Goal: Task Accomplishment & Management: Manage account settings

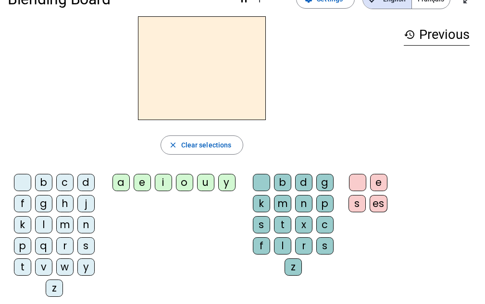
scroll to position [26, 0]
click at [41, 225] on div "l" at bounding box center [43, 224] width 17 height 17
click at [119, 182] on div "a" at bounding box center [120, 181] width 17 height 17
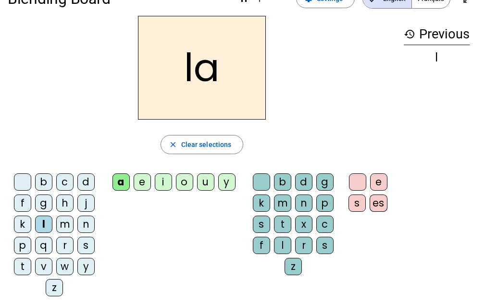
click at [42, 270] on div "v" at bounding box center [43, 266] width 17 height 17
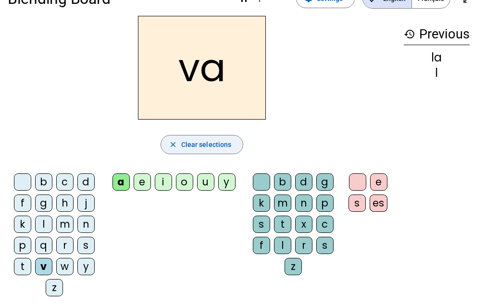
click at [197, 143] on span "Clear selections" at bounding box center [206, 145] width 50 height 12
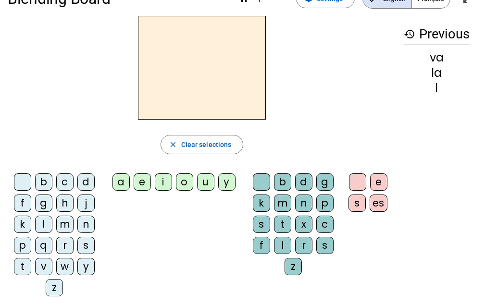
click at [43, 222] on div "l" at bounding box center [43, 224] width 17 height 17
click at [121, 181] on div "a" at bounding box center [120, 181] width 17 height 17
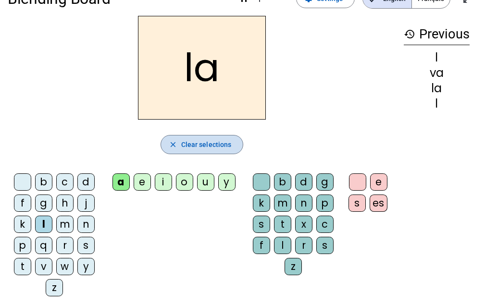
click at [176, 142] on mat-icon "close" at bounding box center [173, 144] width 9 height 9
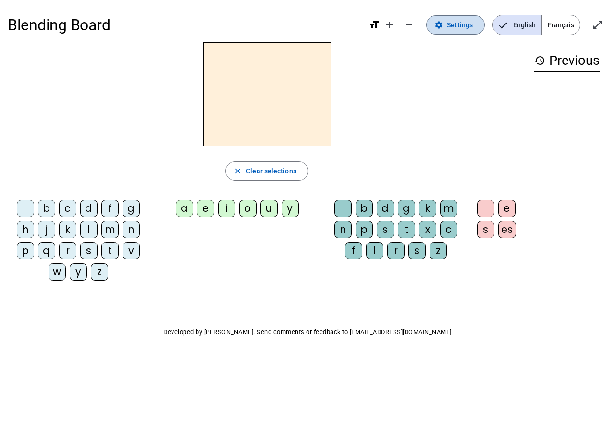
click at [446, 15] on span at bounding box center [456, 24] width 58 height 23
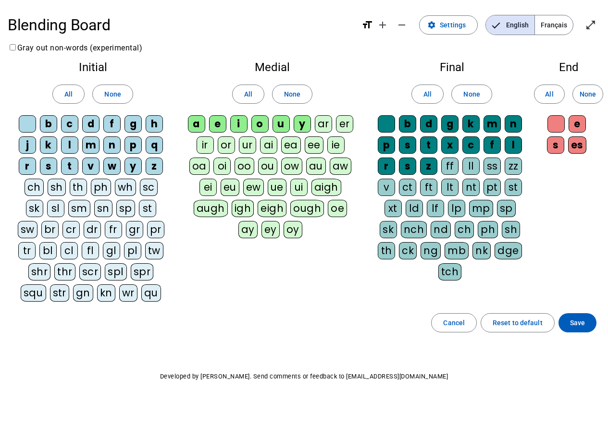
click at [386, 186] on div "v" at bounding box center [386, 187] width 17 height 17
click at [559, 26] on span "Français" at bounding box center [554, 24] width 38 height 19
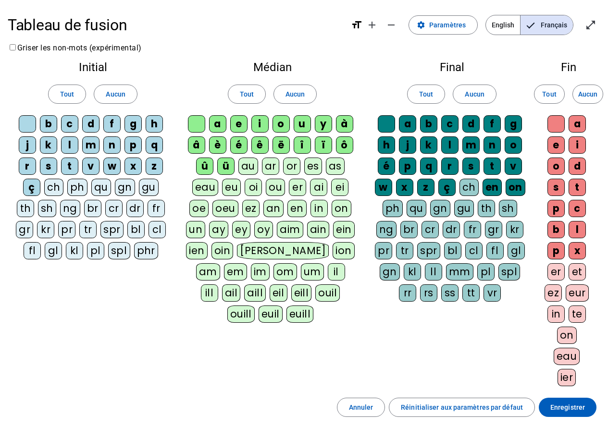
click at [358, 25] on mat-icon "format_size" at bounding box center [357, 25] width 12 height 12
click at [451, 29] on span "Paramètres" at bounding box center [447, 25] width 37 height 12
click at [586, 24] on mat-icon "open_in_full" at bounding box center [591, 25] width 12 height 12
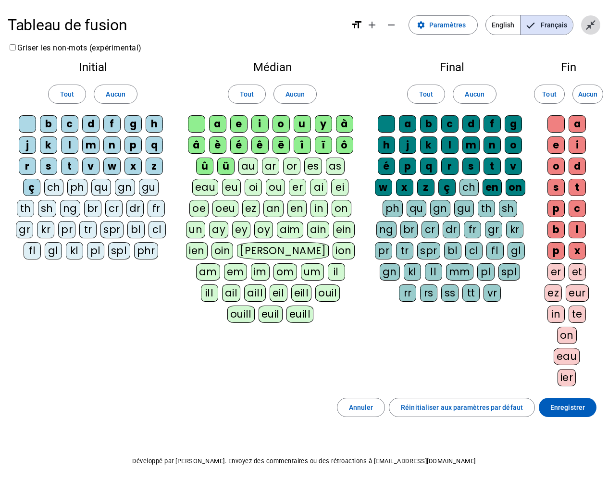
click at [589, 24] on mat-icon "close_fullscreen" at bounding box center [591, 25] width 12 height 12
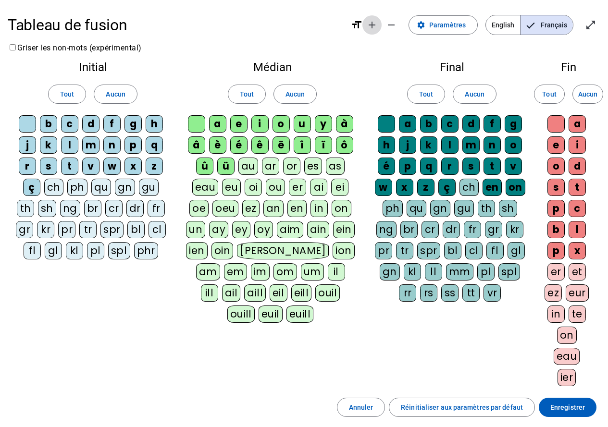
click at [377, 23] on mat-icon "add" at bounding box center [372, 25] width 12 height 12
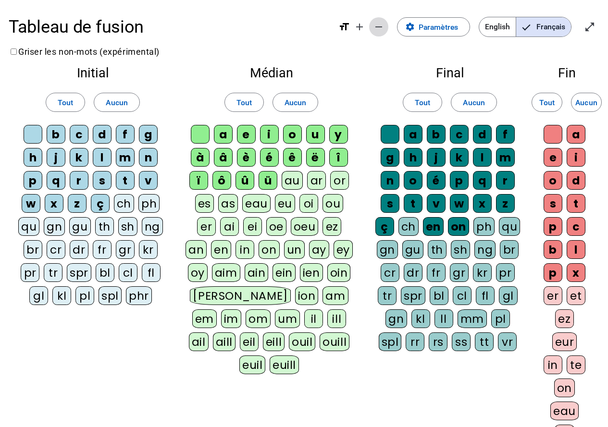
click at [378, 25] on mat-icon "remove" at bounding box center [379, 27] width 12 height 12
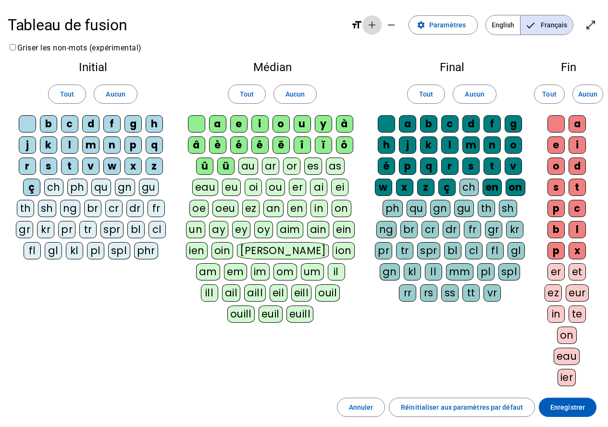
click at [375, 28] on mat-icon "add" at bounding box center [372, 25] width 12 height 12
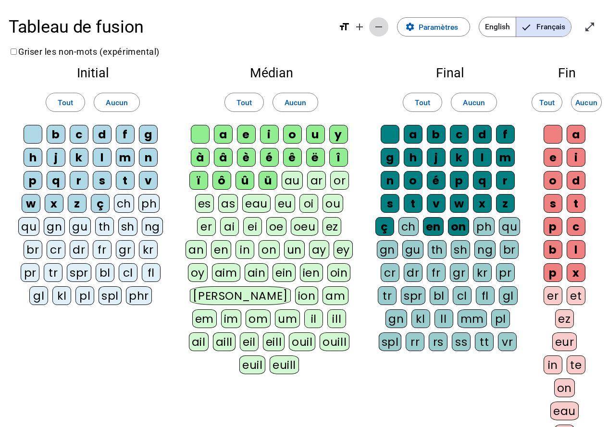
click at [382, 28] on mat-icon "remove" at bounding box center [379, 27] width 12 height 12
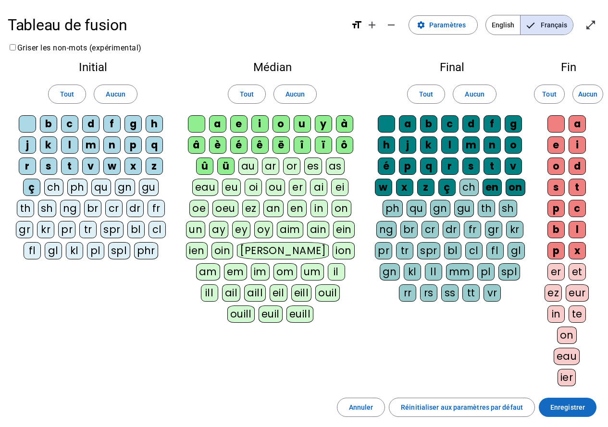
click at [566, 409] on span "Enregistrer" at bounding box center [567, 408] width 35 height 12
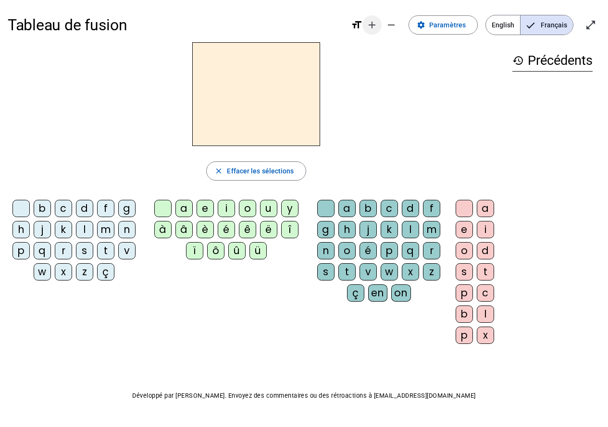
click at [376, 25] on mat-icon "add" at bounding box center [372, 25] width 12 height 12
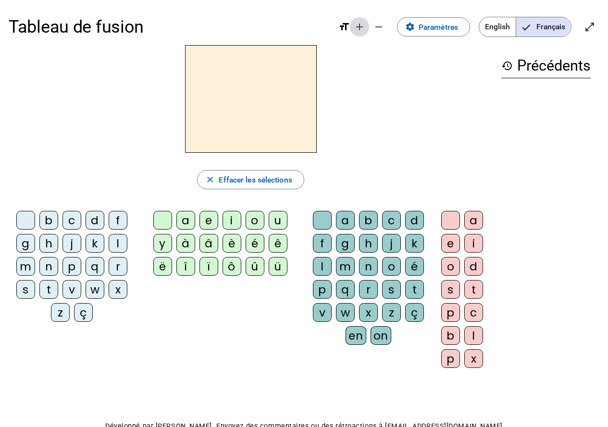
click at [358, 27] on mat-icon "add" at bounding box center [360, 27] width 12 height 12
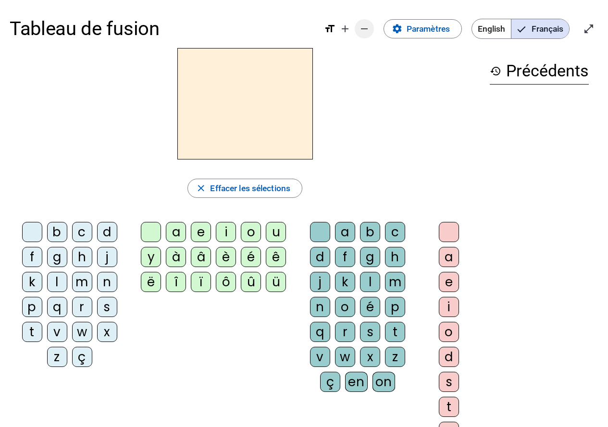
click at [360, 29] on mat-icon "remove" at bounding box center [364, 29] width 12 height 12
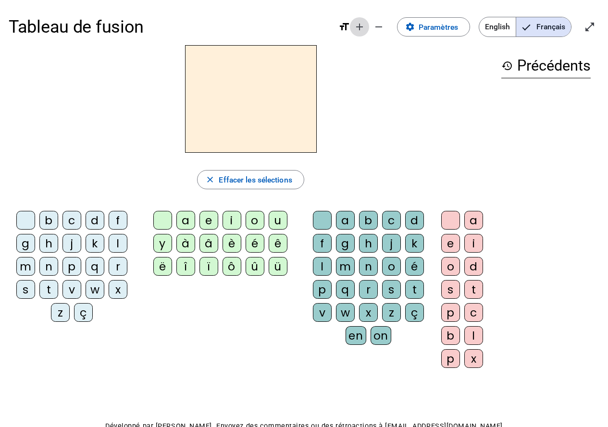
click at [361, 29] on mat-icon "add" at bounding box center [360, 27] width 12 height 12
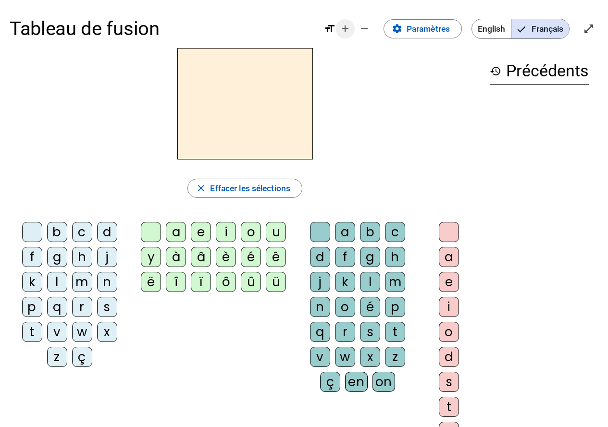
click at [361, 29] on mat-icon "remove" at bounding box center [364, 29] width 12 height 12
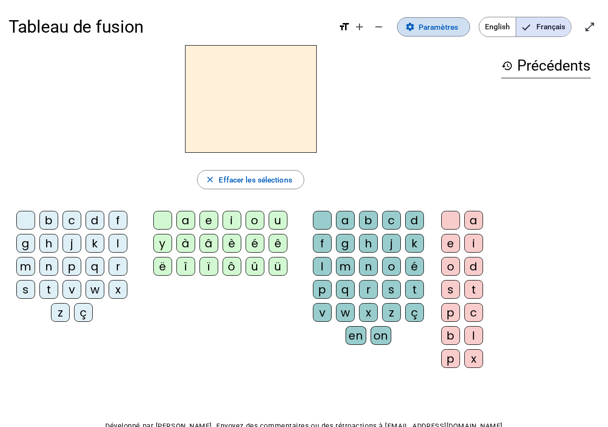
click at [417, 29] on span at bounding box center [433, 26] width 72 height 23
